Goal: Navigation & Orientation: Find specific page/section

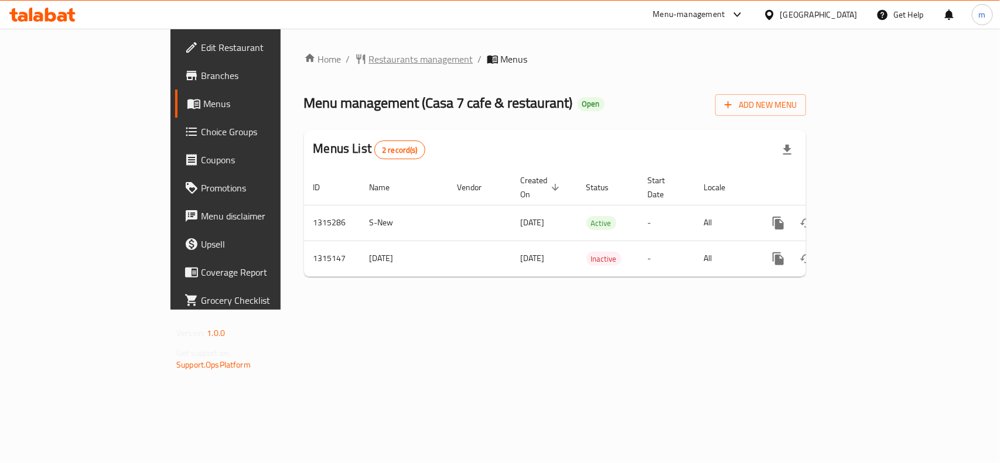
click at [369, 60] on span "Restaurants management" at bounding box center [421, 59] width 104 height 14
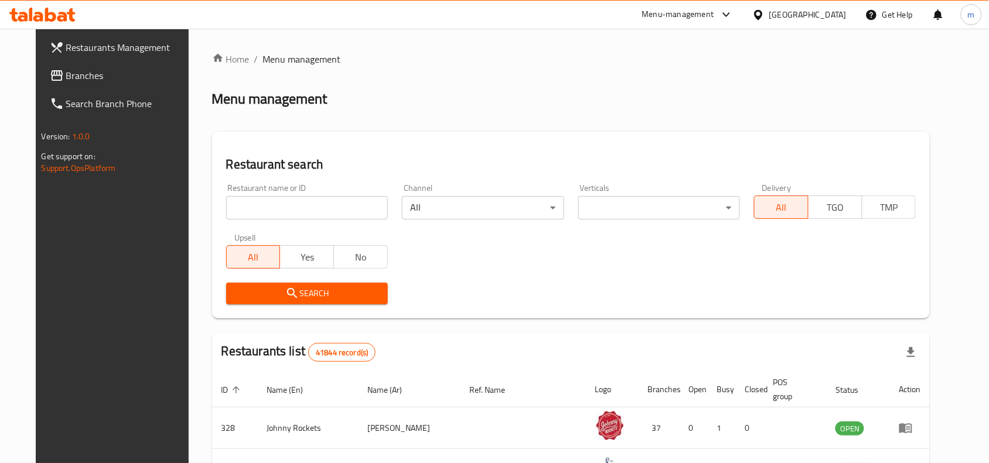
click at [72, 77] on span "Branches" at bounding box center [128, 76] width 125 height 14
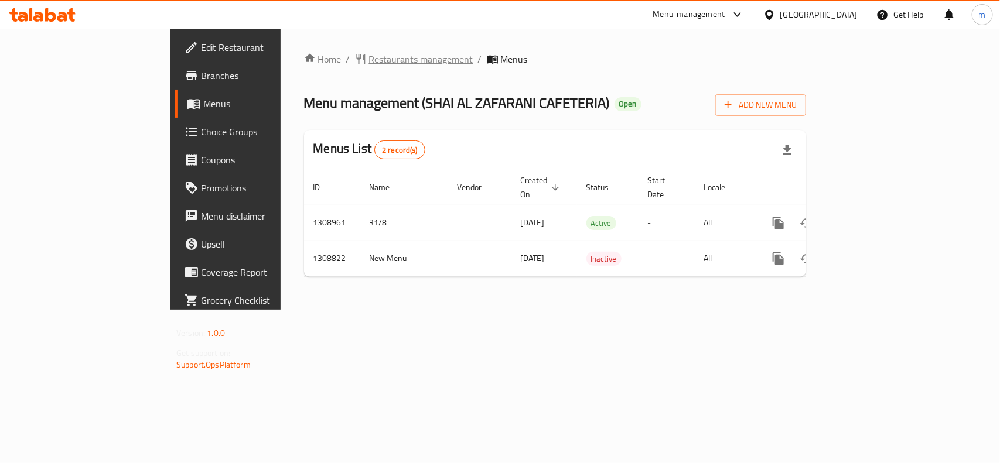
click at [369, 59] on span "Restaurants management" at bounding box center [421, 59] width 104 height 14
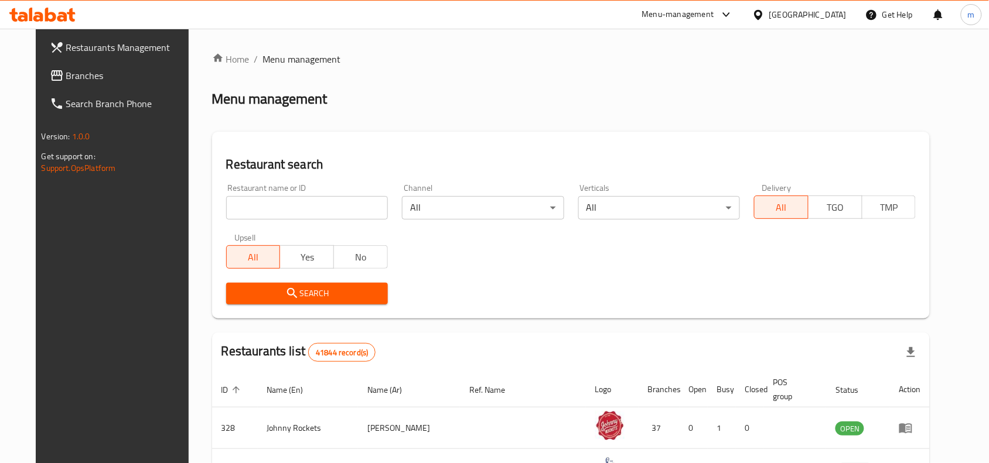
click at [115, 85] on link "Branches" at bounding box center [120, 76] width 161 height 28
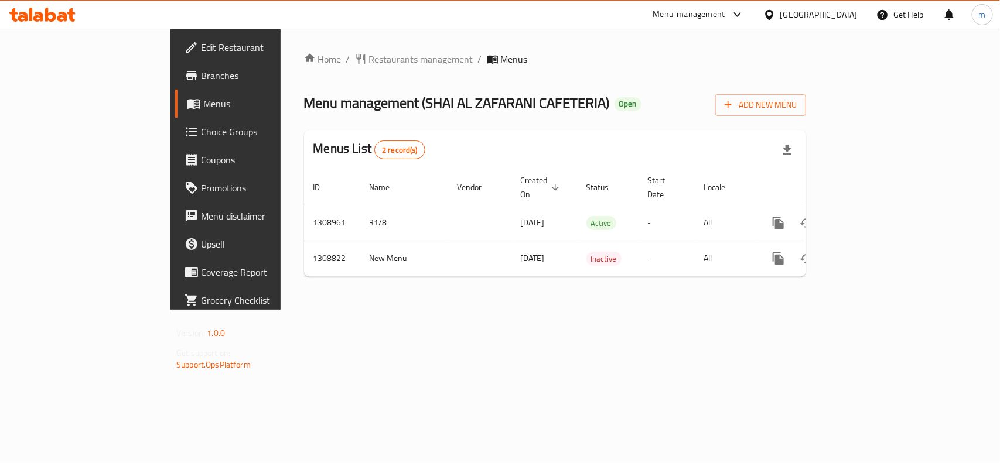
click at [304, 69] on div "Home / Restaurants management / Menus Menu management ( [PERSON_NAME] CAFETERIA…" at bounding box center [555, 169] width 502 height 234
click at [369, 59] on span "Restaurants management" at bounding box center [421, 59] width 104 height 14
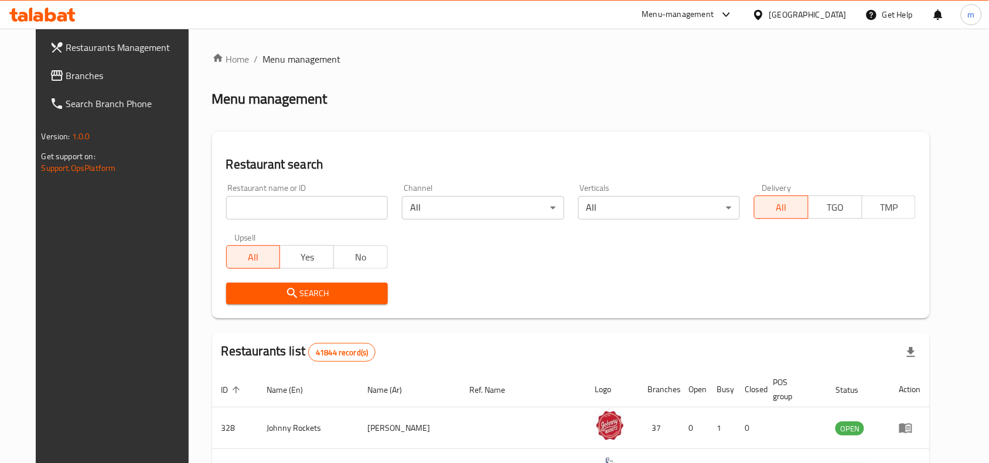
click at [67, 75] on span "Branches" at bounding box center [128, 76] width 125 height 14
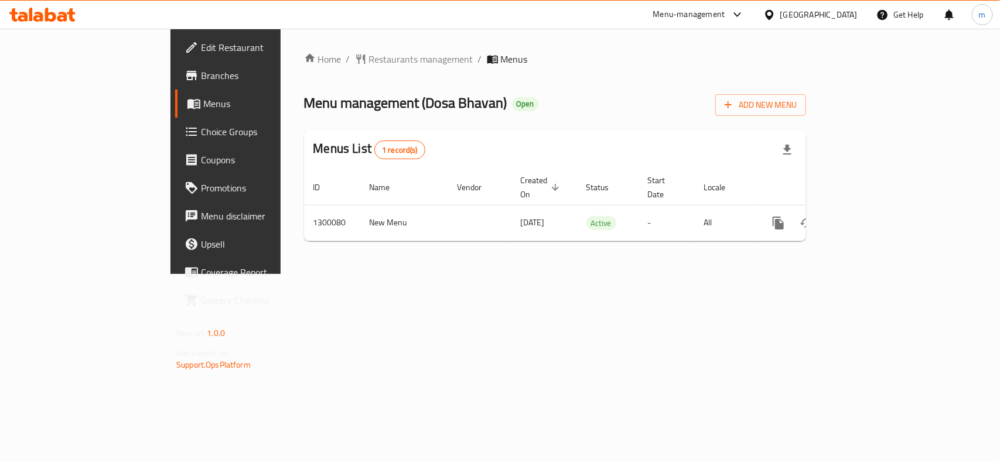
click at [54, 15] on icon at bounding box center [50, 15] width 11 height 14
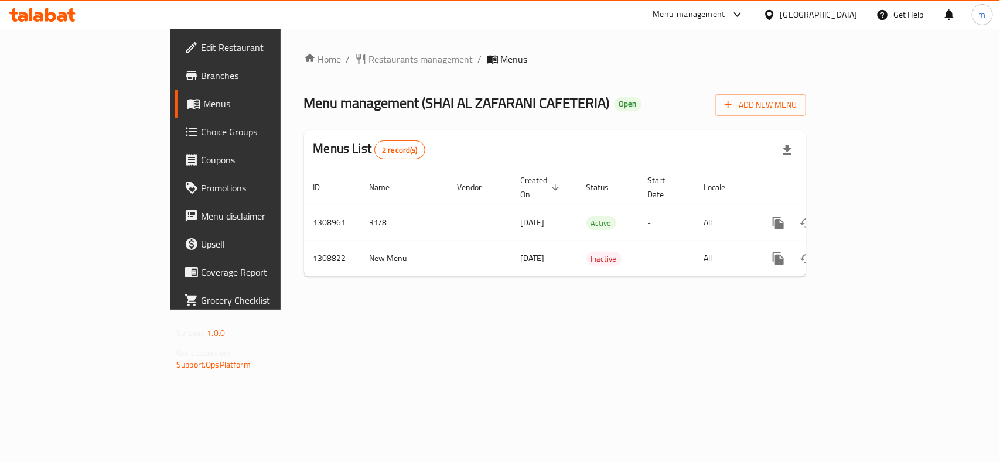
click at [304, 71] on div "Home / Restaurants management / Menus Menu management ( [PERSON_NAME] CAFETERIA…" at bounding box center [555, 169] width 502 height 234
click at [369, 62] on span "Restaurants management" at bounding box center [421, 59] width 104 height 14
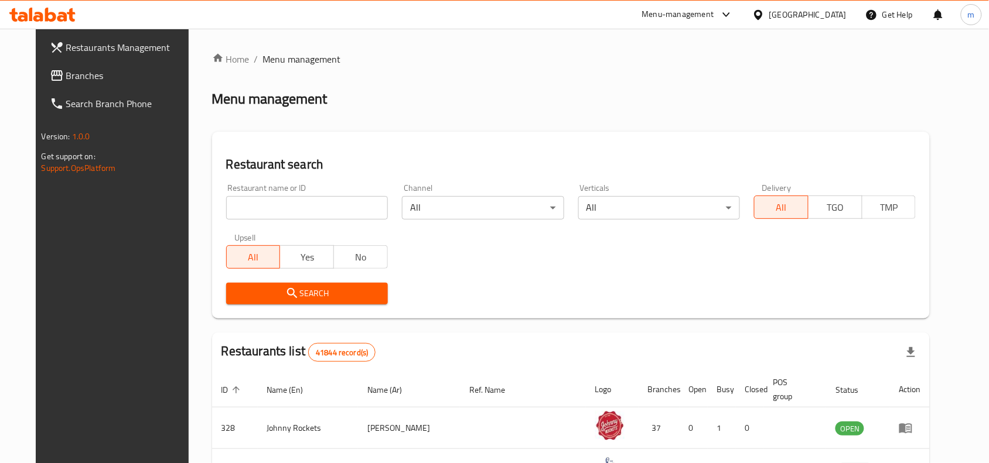
click at [73, 83] on link "Branches" at bounding box center [120, 76] width 161 height 28
